Goal: Information Seeking & Learning: Learn about a topic

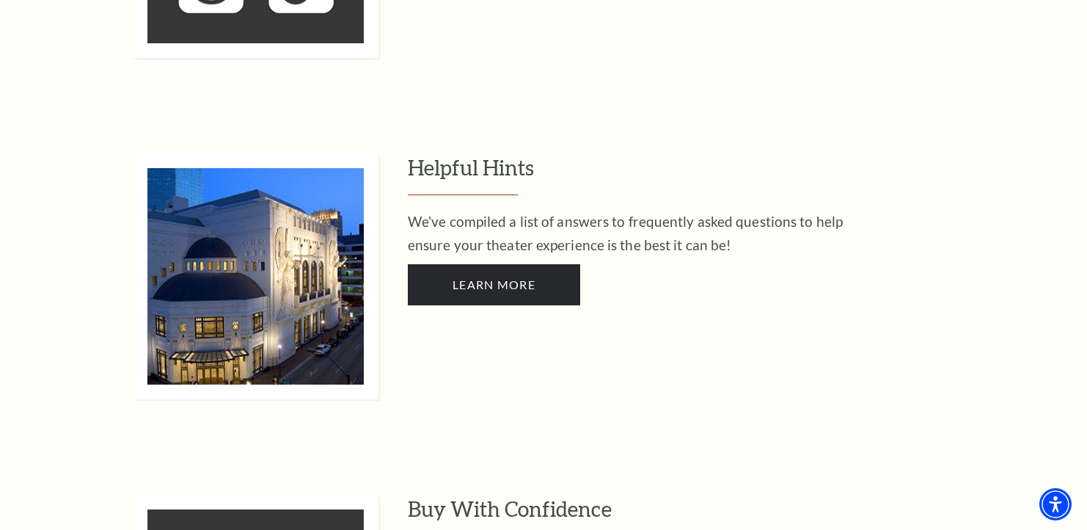
scroll to position [3694, 0]
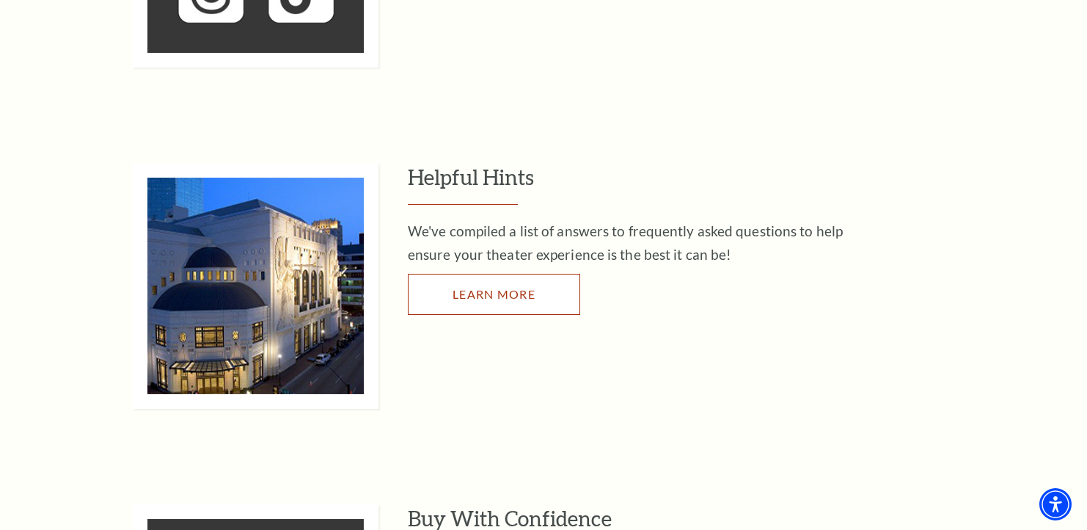
click at [445, 274] on link "Learn More" at bounding box center [494, 294] width 172 height 41
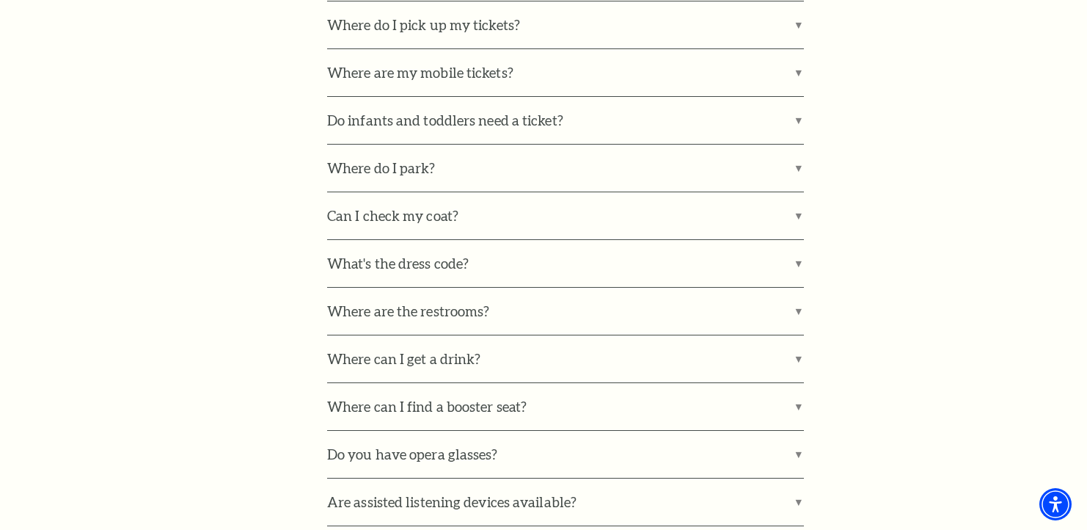
scroll to position [1029, 0]
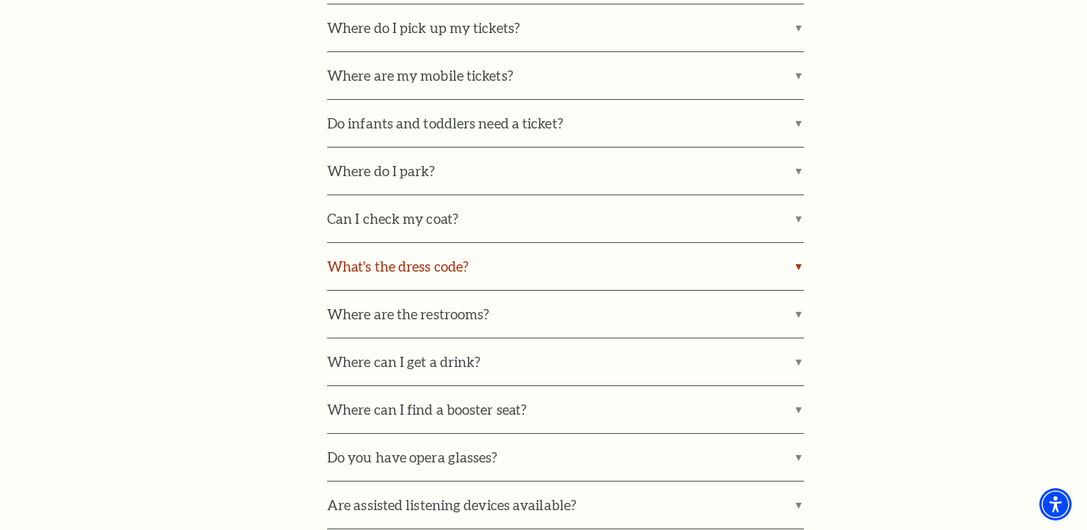
click at [360, 262] on label "What's the dress code?" at bounding box center [565, 266] width 477 height 47
click at [0, 0] on input "What's the dress code?" at bounding box center [0, 0] width 0 height 0
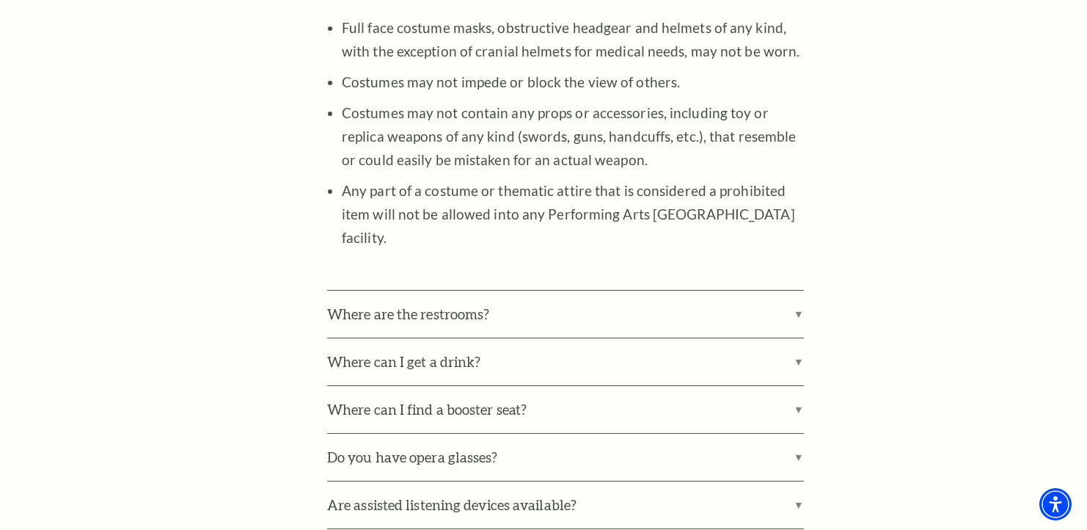
scroll to position [1668, 0]
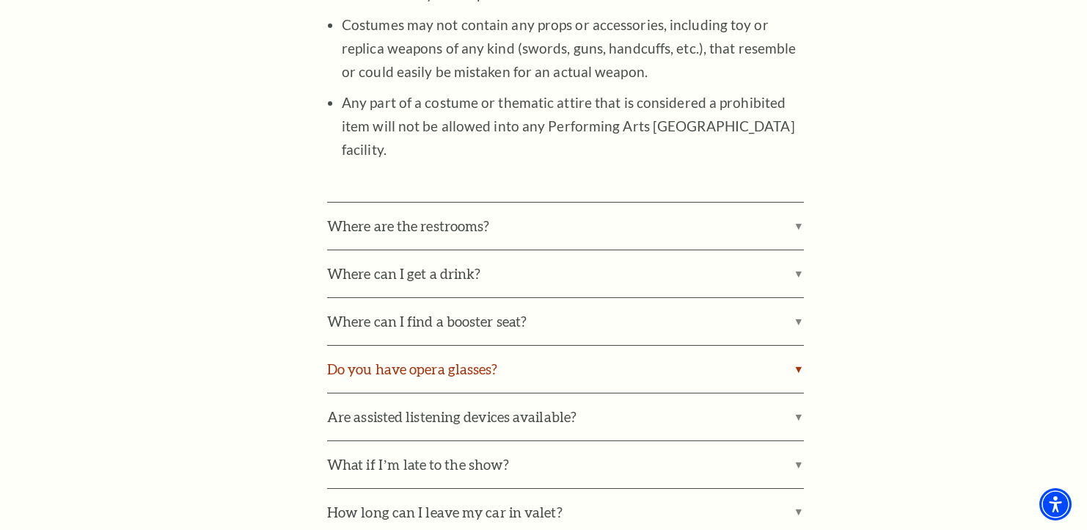
click at [621, 346] on label "Do you have opera glasses?" at bounding box center [565, 369] width 477 height 47
click at [0, 0] on input "Do you have opera glasses?" at bounding box center [0, 0] width 0 height 0
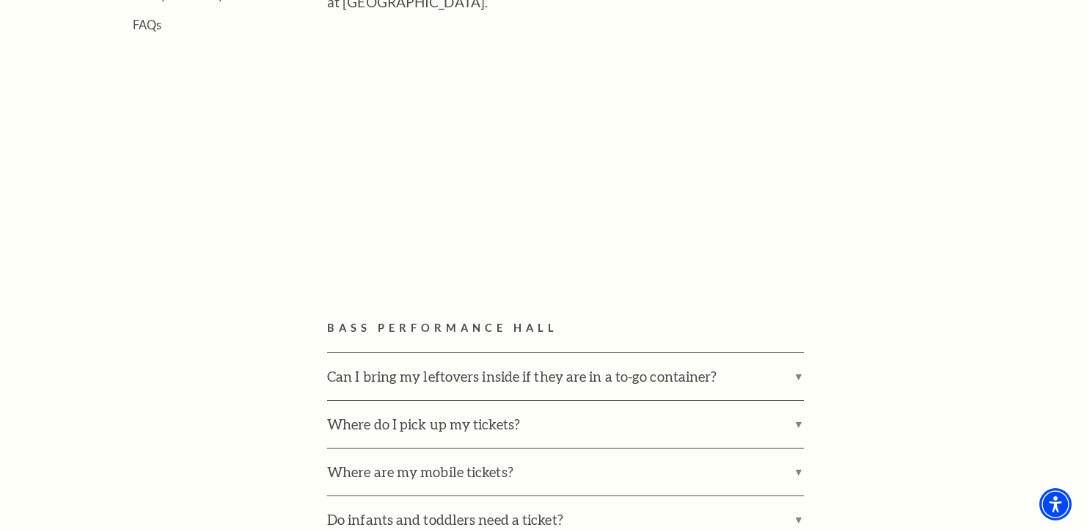
scroll to position [591, 0]
